Goal: Task Accomplishment & Management: Manage account settings

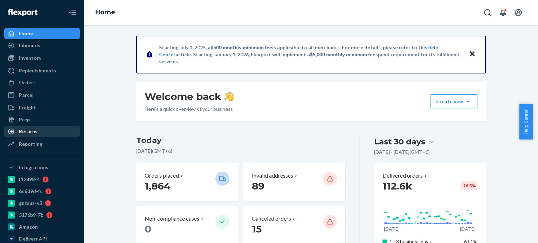
click at [45, 135] on div "Returns" at bounding box center [42, 132] width 74 height 10
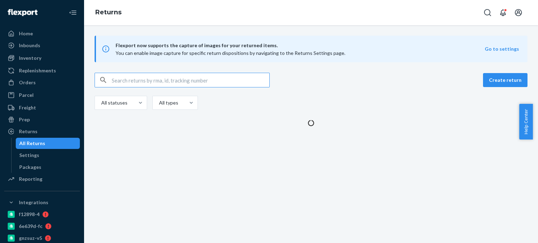
click at [160, 81] on input "text" at bounding box center [191, 80] width 158 height 14
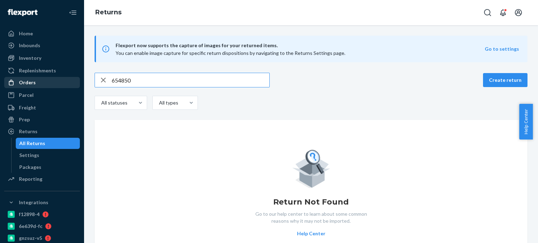
type input "654850"
click at [42, 86] on div "Orders" at bounding box center [42, 83] width 74 height 10
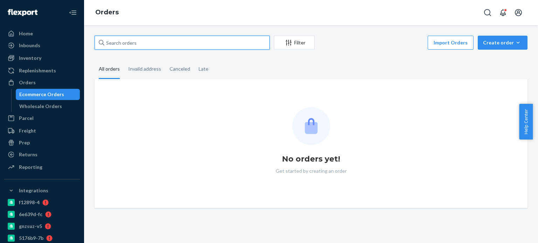
click at [145, 45] on input "text" at bounding box center [182, 43] width 175 height 14
paste input "654850"
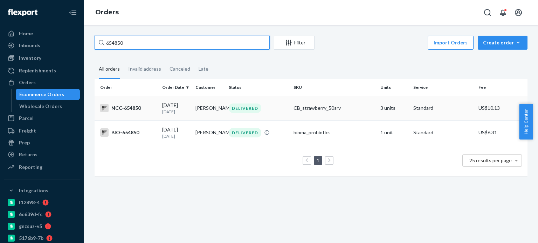
type input "654850"
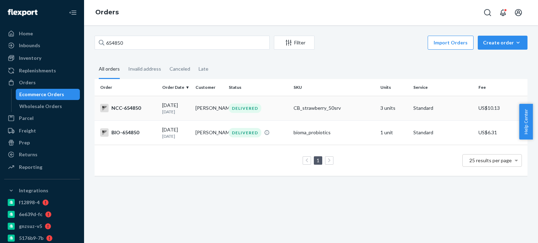
click at [126, 112] on div "NCC-654850" at bounding box center [128, 108] width 56 height 8
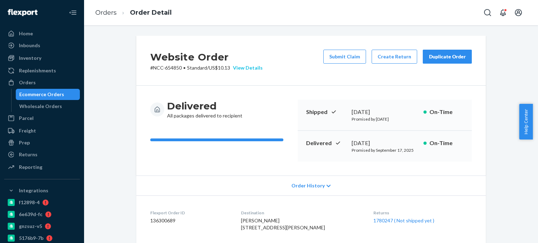
click at [248, 68] on div "View Details" at bounding box center [246, 67] width 33 height 7
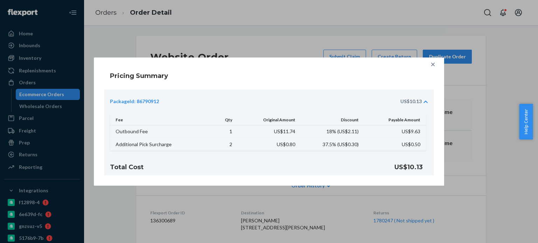
click at [434, 63] on icon at bounding box center [433, 65] width 4 height 4
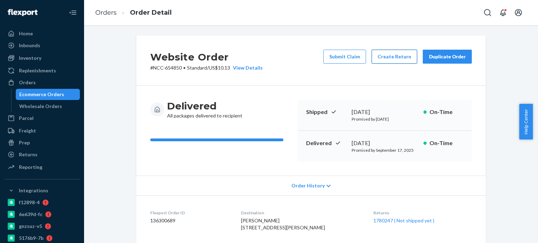
click at [386, 55] on button "Create Return" at bounding box center [394, 57] width 46 height 14
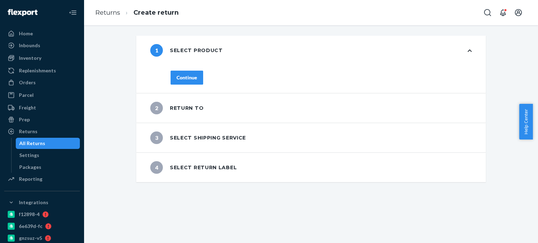
click at [462, 51] on div "1 Select product" at bounding box center [310, 50] width 349 height 29
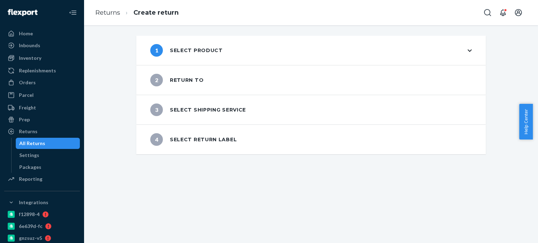
click at [462, 51] on div "1 Select product" at bounding box center [310, 50] width 349 height 29
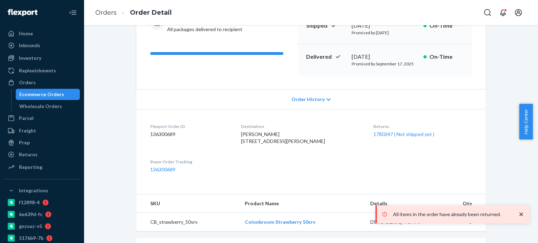
scroll to position [90, 0]
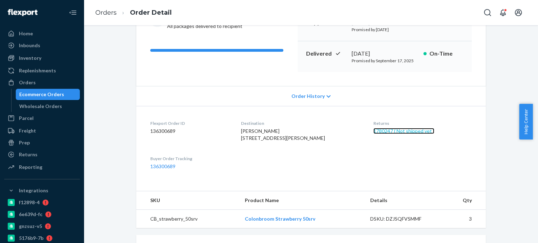
click at [382, 133] on link "1780247 ( Not shipped yet )" at bounding box center [403, 131] width 61 height 6
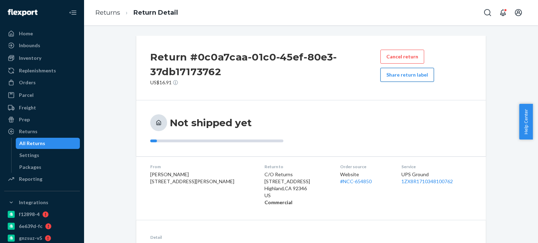
click at [409, 79] on button "Share return label" at bounding box center [407, 75] width 54 height 14
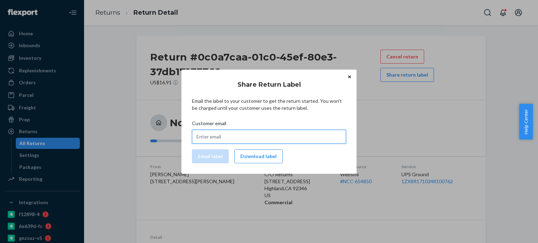
click at [253, 135] on input "Customer email" at bounding box center [269, 137] width 154 height 14
paste input "ellen.hawkins328@gmail.com"
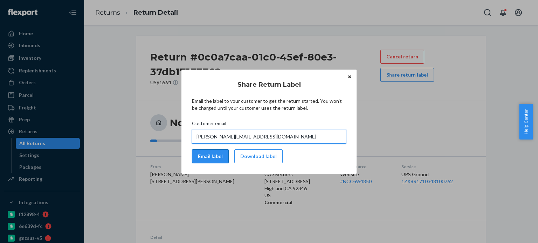
type input "ellen.hawkins328@gmail.com"
click at [204, 154] on button "Email label" at bounding box center [210, 156] width 37 height 14
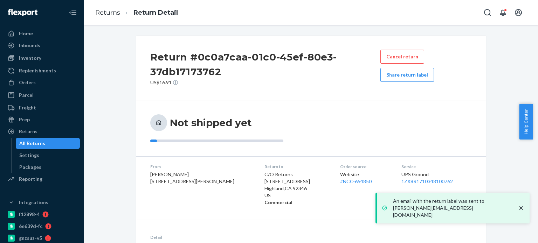
click at [257, 159] on dl "From Elizabeth Ellen Hawkins 9943 Aberlour Dr Cordova, TN 38016-0689 Return to …" at bounding box center [310, 184] width 349 height 57
click at [419, 74] on button "Share return label" at bounding box center [407, 75] width 54 height 14
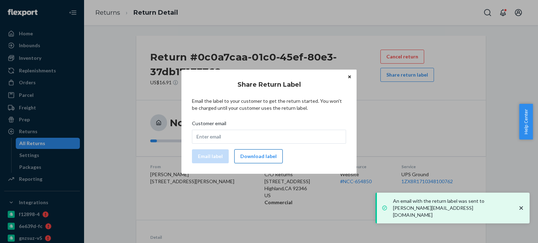
click at [267, 158] on button "Download label" at bounding box center [258, 156] width 48 height 14
